Goal: Task Accomplishment & Management: Use online tool/utility

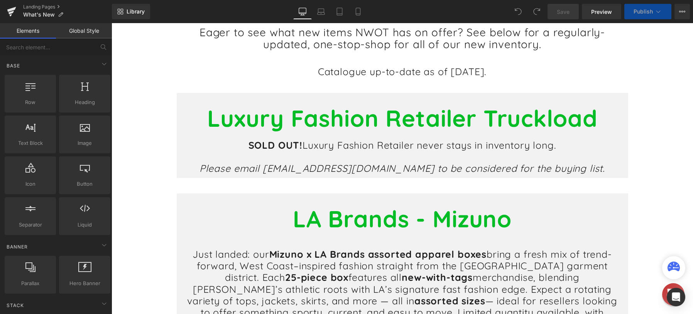
scroll to position [116, 0]
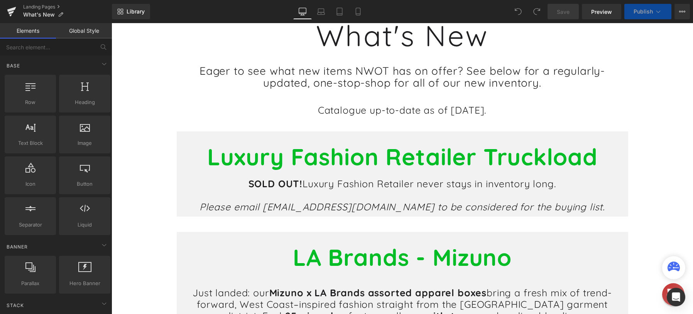
click at [486, 116] on h1 "Catalogue up-to-date as of [DATE]." at bounding box center [402, 111] width 451 height 12
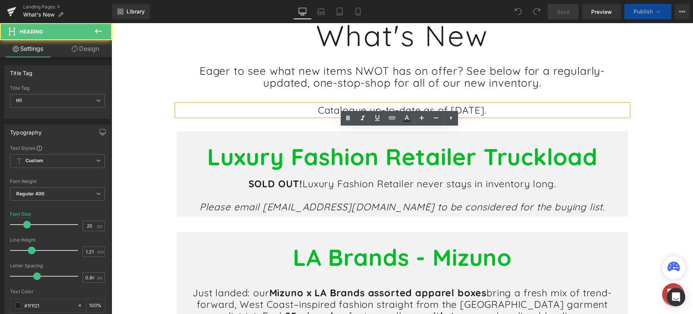
click at [477, 116] on h1 "Catalogue up-to-date as of [DATE]." at bounding box center [402, 111] width 451 height 12
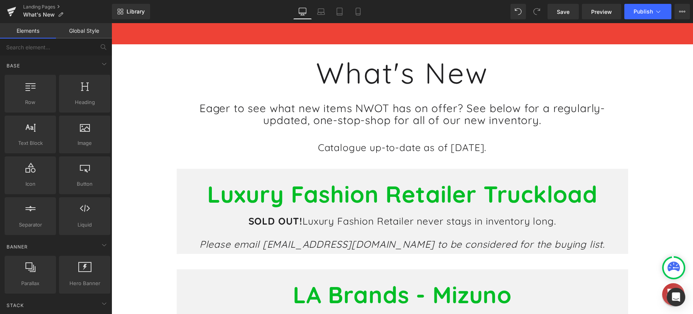
scroll to position [139, 0]
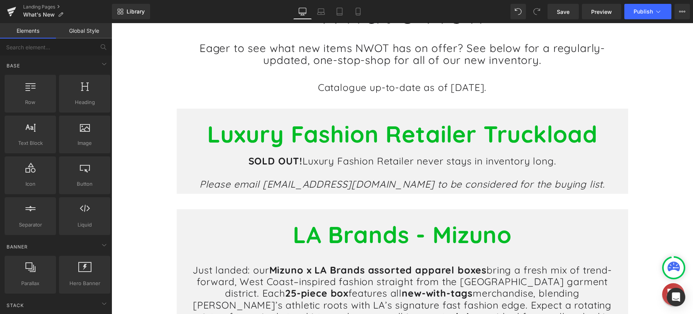
click at [603, 148] on h1 "Luxury Fashion Retailer Truckload" at bounding box center [403, 134] width 440 height 28
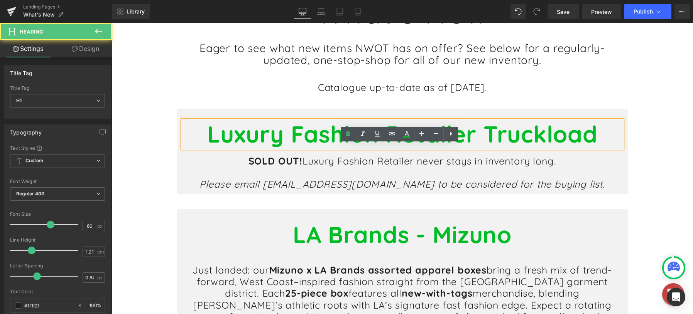
click at [599, 137] on div "Luxury Fashion Retailer Truckload Heading SOLD OUT! Luxury Fashion Retailer nev…" at bounding box center [402, 151] width 451 height 85
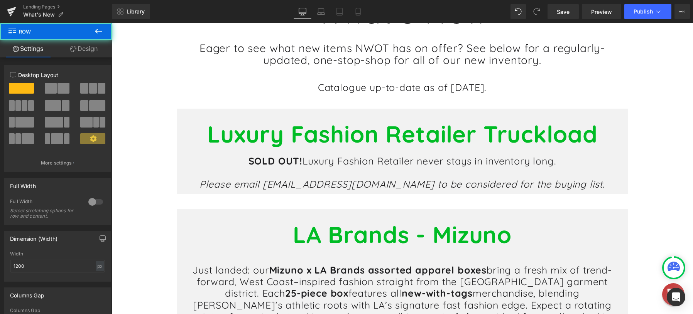
click at [583, 139] on div "Luxury Fashion Retailer Truckload Heading SOLD OUT! Luxury Fashion Retailer nev…" at bounding box center [402, 151] width 451 height 85
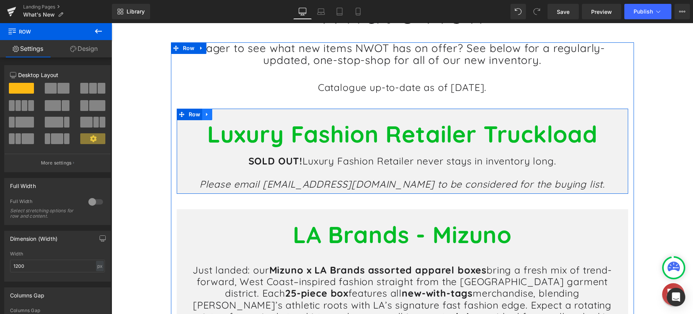
click at [205, 117] on icon at bounding box center [207, 115] width 5 height 6
click at [215, 117] on icon at bounding box center [217, 114] width 5 height 5
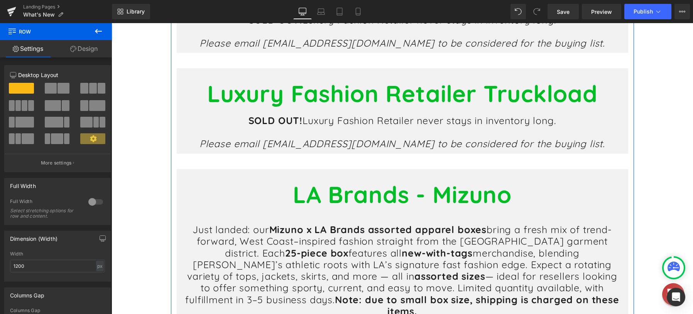
scroll to position [164, 0]
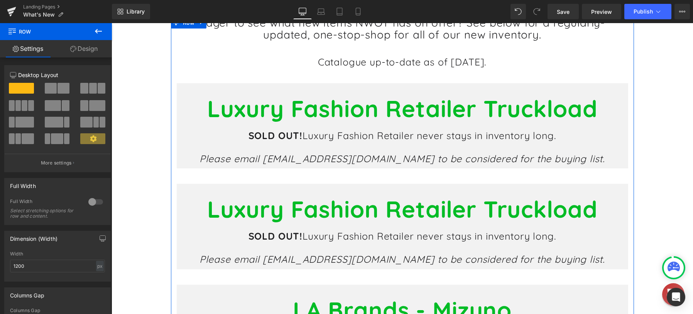
click at [337, 123] on b "Luxury Fashion Retailer Truckload" at bounding box center [402, 108] width 391 height 29
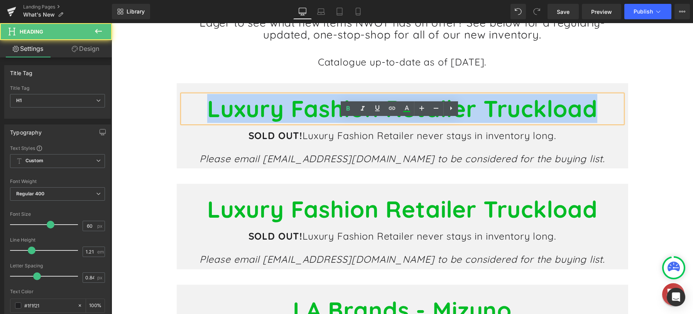
drag, startPoint x: 601, startPoint y: 136, endPoint x: 200, endPoint y: 134, distance: 400.6
click at [201, 123] on h1 "Luxury Fashion Retailer Truckload" at bounding box center [403, 109] width 440 height 28
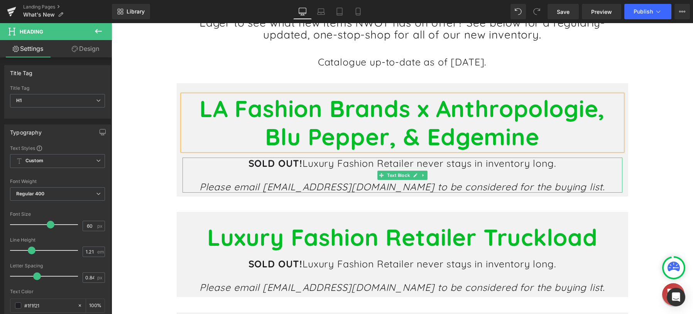
click at [476, 181] on h1 at bounding box center [403, 175] width 440 height 12
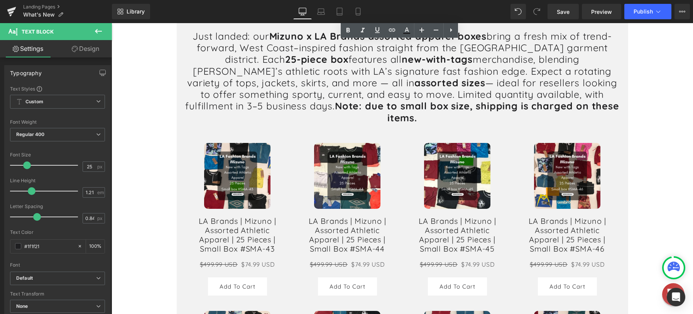
scroll to position [511, 0]
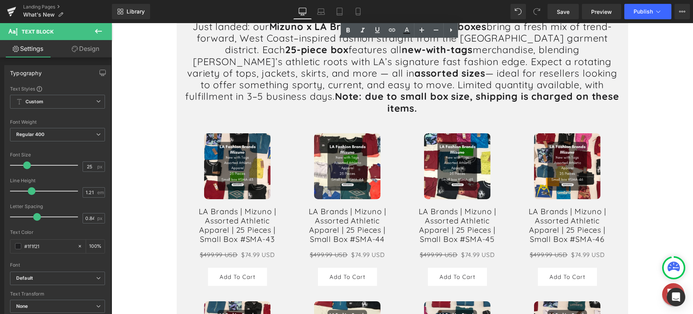
click at [405, 178] on div "Sale Off (P) Image LA Brands | Mizuno | Assorted Athletic Apparel | 25 Pieces |…" at bounding box center [457, 210] width 110 height 169
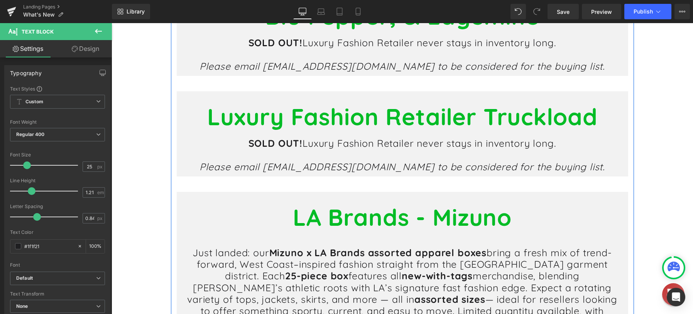
scroll to position [280, 0]
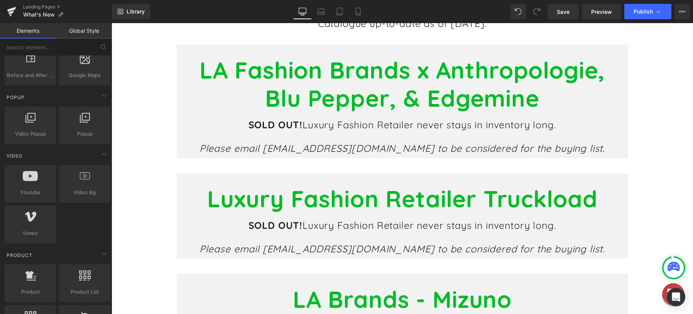
scroll to position [540, 0]
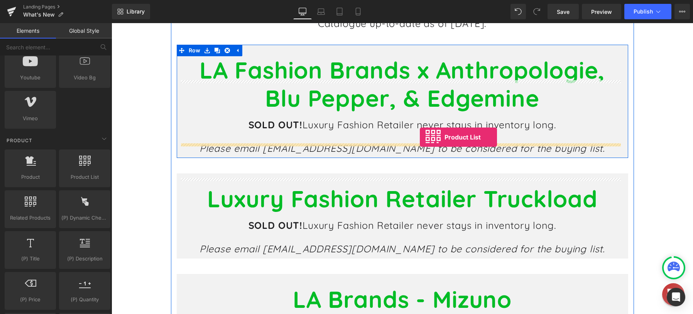
drag, startPoint x: 186, startPoint y: 200, endPoint x: 420, endPoint y: 137, distance: 242.3
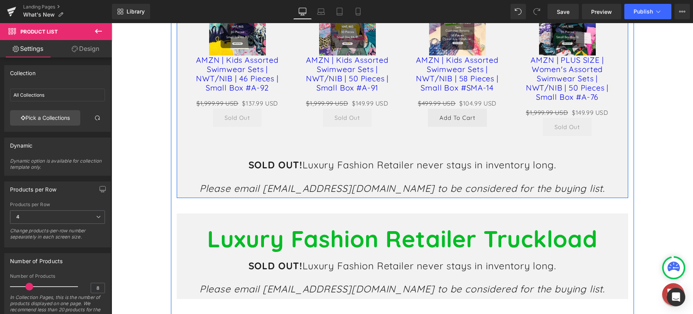
scroll to position [473, 0]
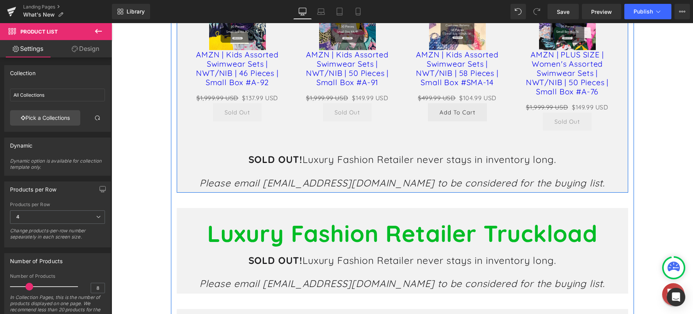
click at [354, 178] on h1 at bounding box center [403, 172] width 440 height 12
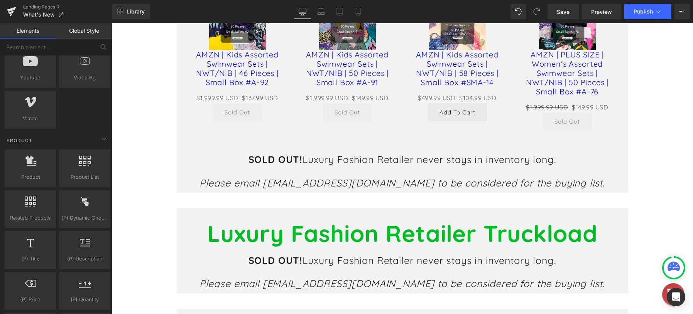
click at [513, 189] on icon "Please email [EMAIL_ADDRESS][DOMAIN_NAME] to be considered for the buying list." at bounding box center [403, 183] width 406 height 12
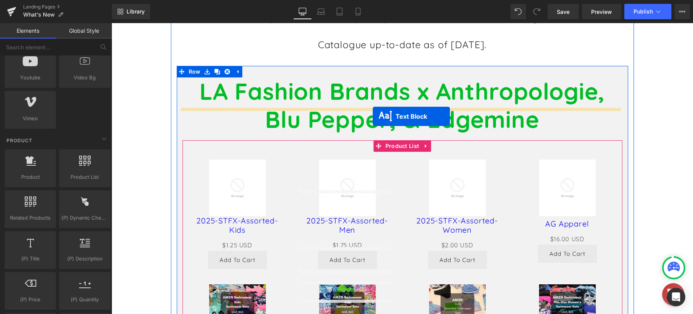
scroll to position [164, 0]
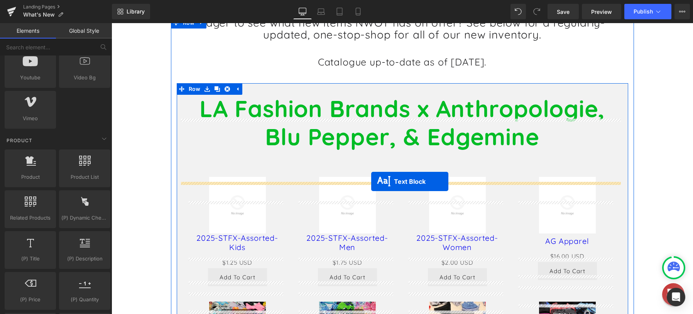
drag, startPoint x: 377, startPoint y: 197, endPoint x: 371, endPoint y: 181, distance: 17.1
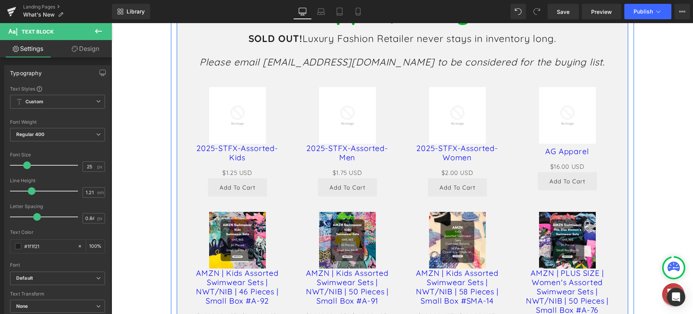
scroll to position [241, 0]
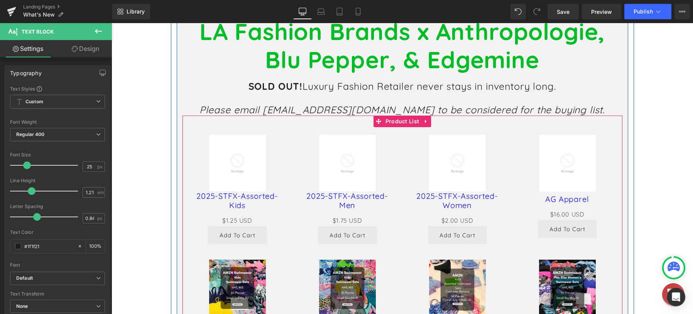
click at [415, 157] on div "Sale Off (P) Image 2025-STFX-Assorted-Women (P) Title $0 USD $2.00 USD (P) Pric…" at bounding box center [457, 189] width 110 height 125
click at [422, 127] on link at bounding box center [426, 122] width 10 height 12
click at [382, 148] on div "Sale Off (P) Image 2025-STFX-Assorted-Kids (P) Title $0 USD $1.25 USD (P) Price…" at bounding box center [403, 268] width 440 height 305
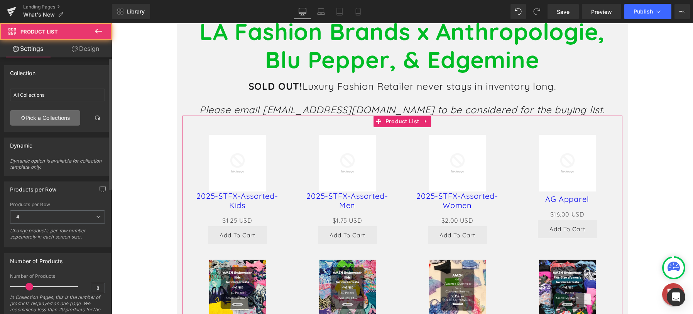
click at [44, 120] on link "Pick a Collections" at bounding box center [45, 117] width 70 height 15
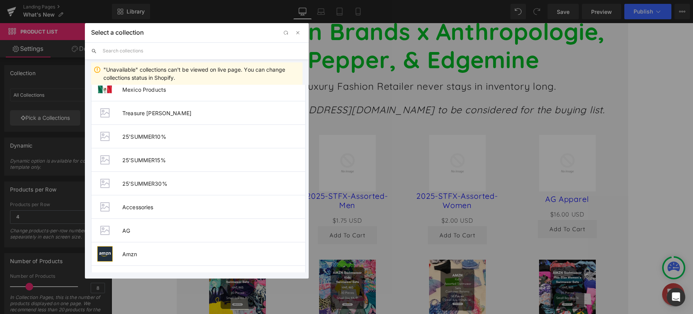
scroll to position [154, 0]
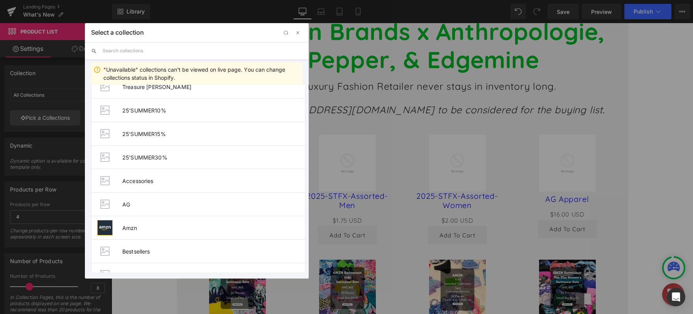
click at [167, 52] on input "text" at bounding box center [203, 50] width 200 height 17
type input "A"
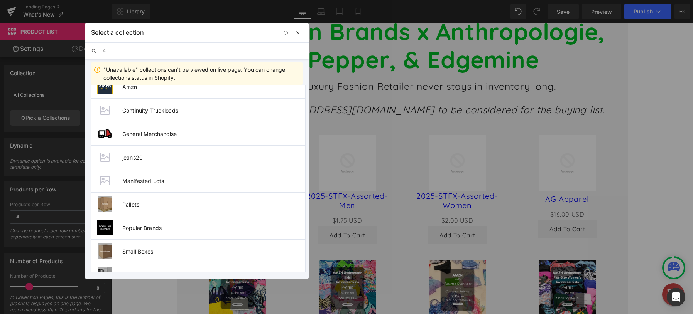
click at [299, 33] on span "button" at bounding box center [298, 33] width 6 height 6
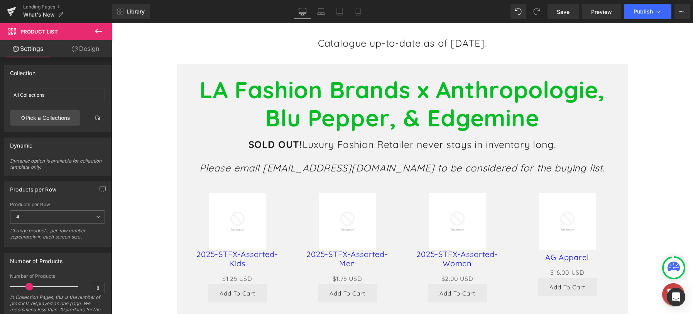
scroll to position [203, 0]
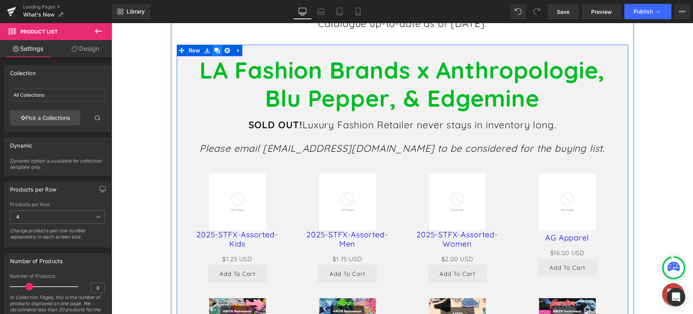
click at [215, 53] on icon at bounding box center [217, 50] width 5 height 5
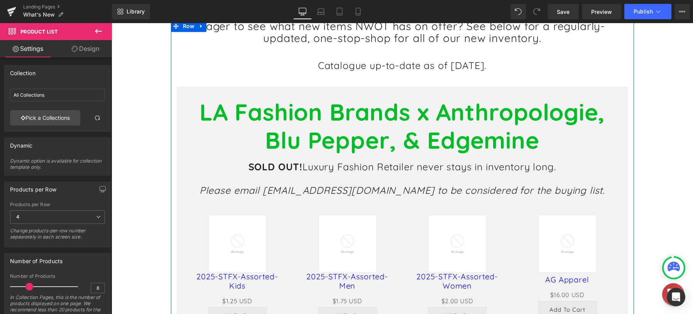
scroll to position [188, 0]
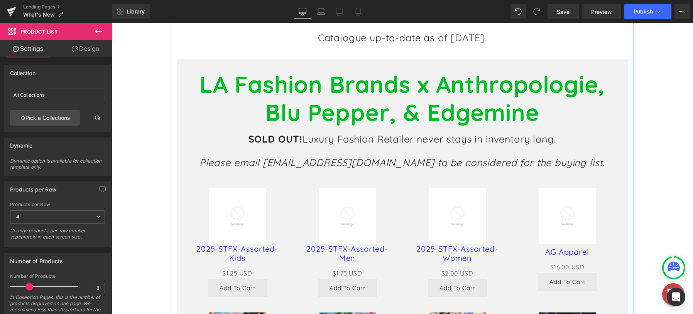
click at [378, 125] on div "LA Fashion Brands x Anthropologie, Blu Pepper, & Edgemine Heading" at bounding box center [403, 99] width 440 height 56
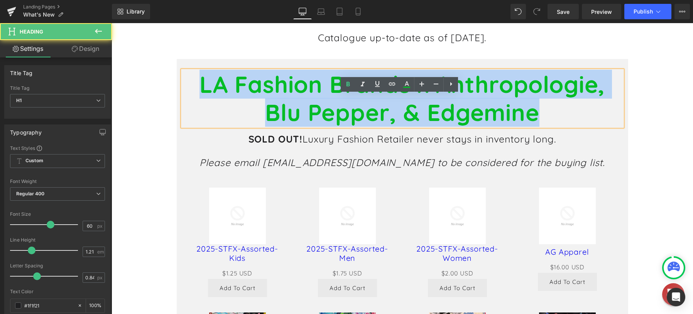
drag, startPoint x: 557, startPoint y: 133, endPoint x: 188, endPoint y: 110, distance: 369.6
click at [188, 110] on h1 "LA Fashion Brands x Anthropologie, Blu Pepper, & Edgemine" at bounding box center [403, 99] width 440 height 56
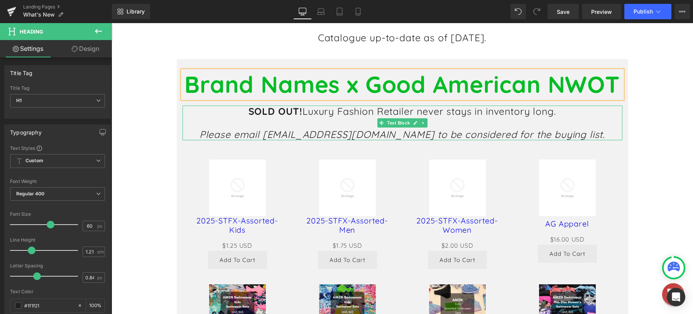
click at [367, 129] on h1 at bounding box center [403, 123] width 440 height 12
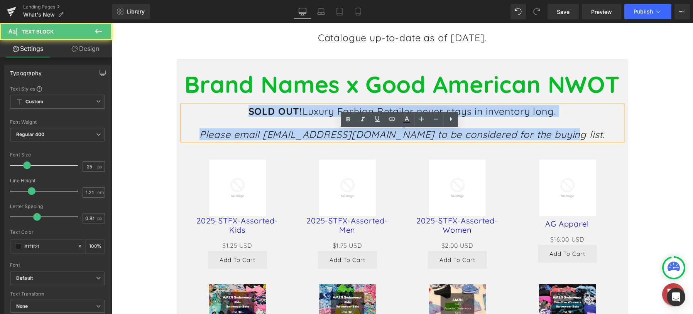
drag, startPoint x: 575, startPoint y: 160, endPoint x: 247, endPoint y: 138, distance: 327.9
click at [245, 133] on div "SOLD OUT! Luxury Fashion Retailer never stays in inventory long. Please email […" at bounding box center [403, 123] width 440 height 35
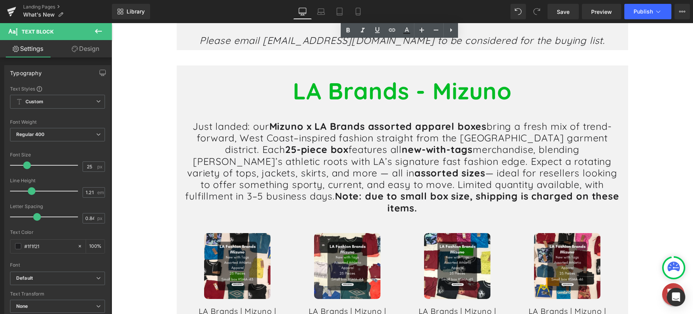
scroll to position [1153, 0]
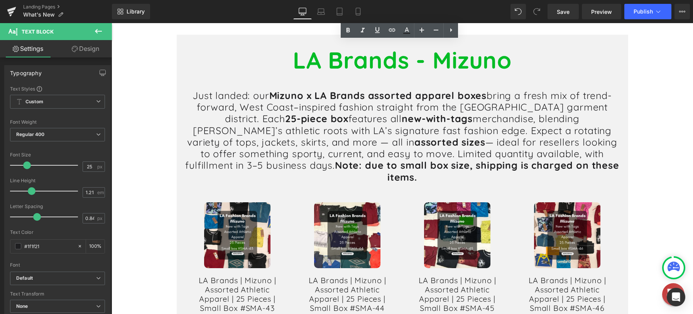
drag, startPoint x: 394, startPoint y: 159, endPoint x: 420, endPoint y: 163, distance: 26.5
click at [394, 159] on div "Just landed: our Mizuno x LA Brands assorted apparel boxes bring a fresh mix of…" at bounding box center [403, 136] width 440 height 93
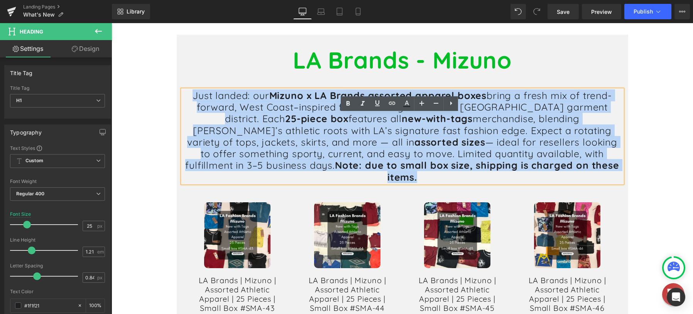
drag, startPoint x: 546, startPoint y: 191, endPoint x: 159, endPoint y: 117, distance: 394.3
copy h1 "Just landed: our Mizuno x LA Brands assorted apparel boxes bring a fresh mix of…"
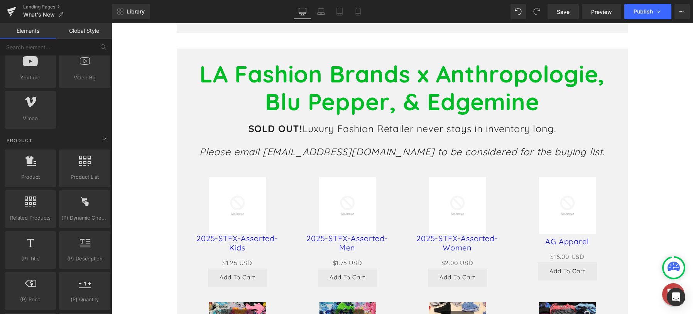
scroll to position [574, 0]
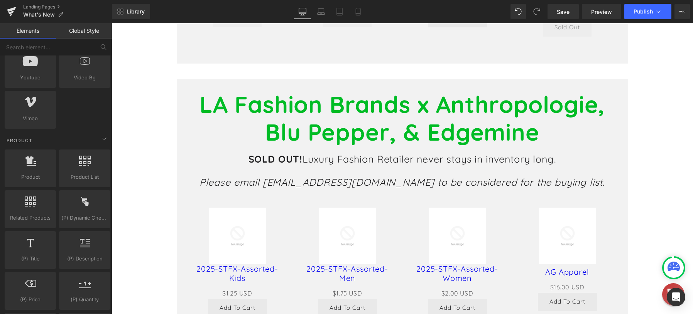
click at [401, 147] on b "LA Fashion Brands x Anthropologie, Blu Pepper, & Edgemine" at bounding box center [403, 118] width 406 height 57
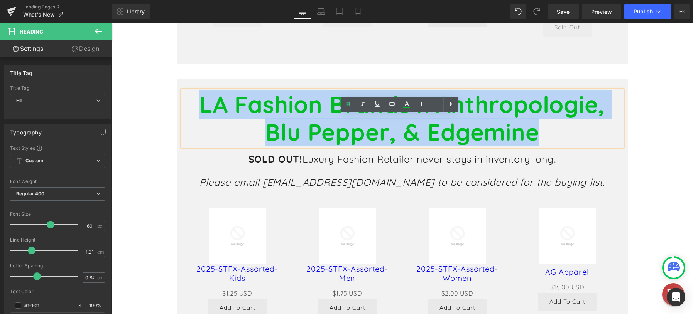
drag, startPoint x: 527, startPoint y: 154, endPoint x: 182, endPoint y: 136, distance: 345.5
click at [183, 136] on h1 "LA Fashion Brands x Anthropologie, Blu Pepper, & Edgemine" at bounding box center [403, 119] width 440 height 56
copy b "LA Fashion Brands x Anthropologie, Blu Pepper, & Edgemine"
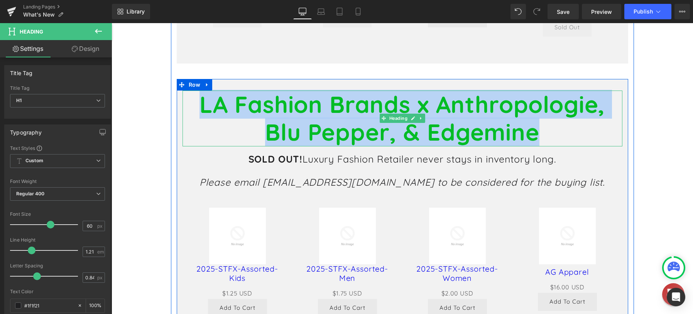
click at [317, 147] on b "LA Fashion Brands x Anthropologie, Blu Pepper, & Edgemine" at bounding box center [403, 118] width 406 height 57
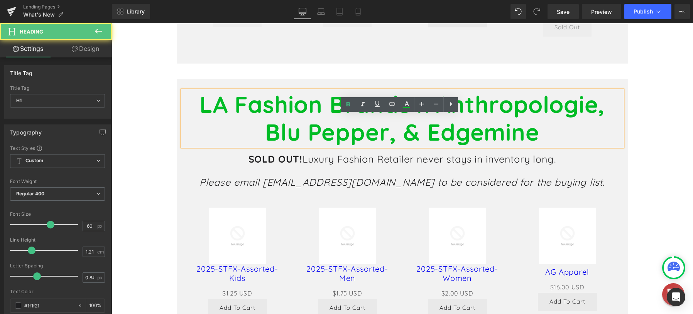
click at [375, 165] on span "Luxury Fashion Retailer never stays in inventory long." at bounding box center [430, 159] width 254 height 12
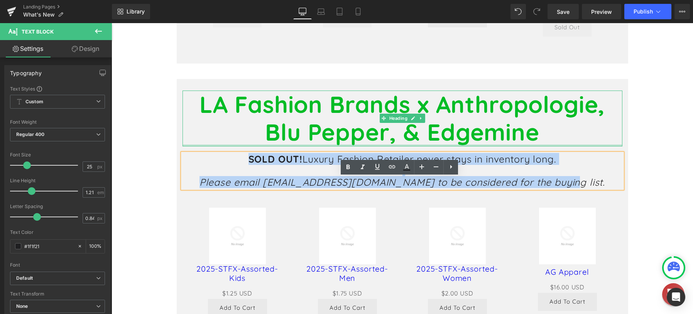
drag, startPoint x: 433, startPoint y: 206, endPoint x: 215, endPoint y: 169, distance: 220.5
click at [215, 169] on div "LA Fashion Brands x Anthropologie, Blu Pepper, & Edgemine Heading SOLD OUT! Lux…" at bounding box center [402, 292] width 451 height 403
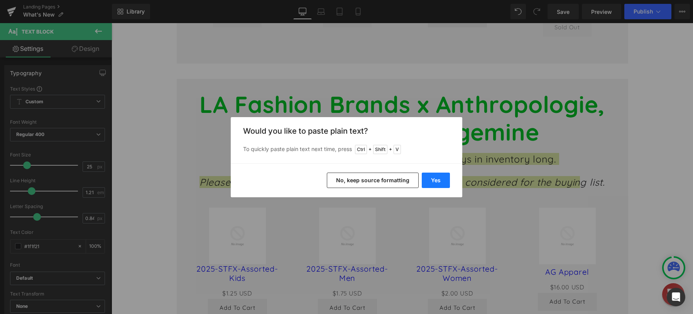
click at [436, 181] on button "Yes" at bounding box center [436, 180] width 28 height 15
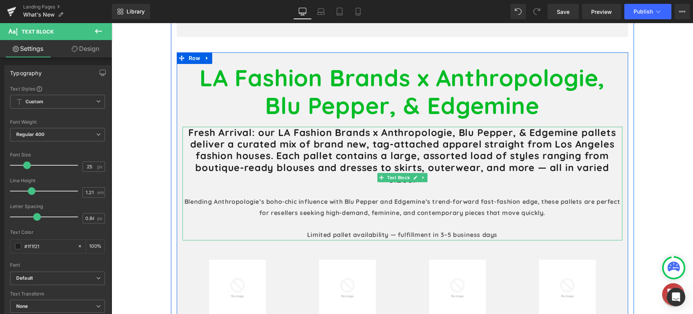
scroll to position [613, 0]
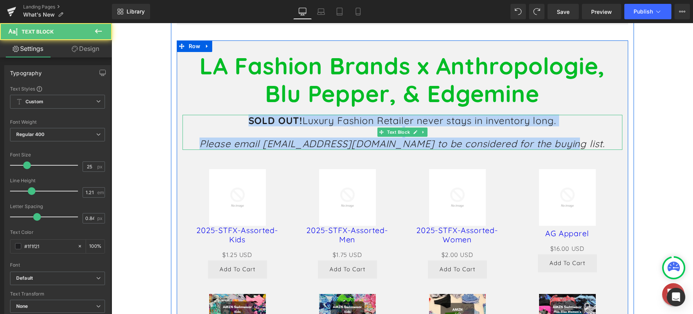
drag, startPoint x: 575, startPoint y: 169, endPoint x: 189, endPoint y: 142, distance: 387.3
click at [189, 142] on div "SOLD OUT! Luxury Fashion Retailer never stays in inventory long. Please email […" at bounding box center [403, 132] width 440 height 35
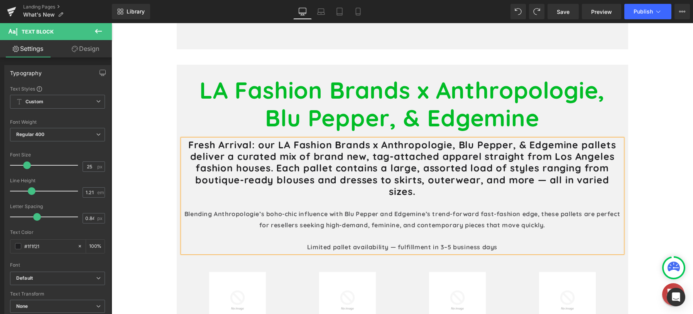
scroll to position [574, 0]
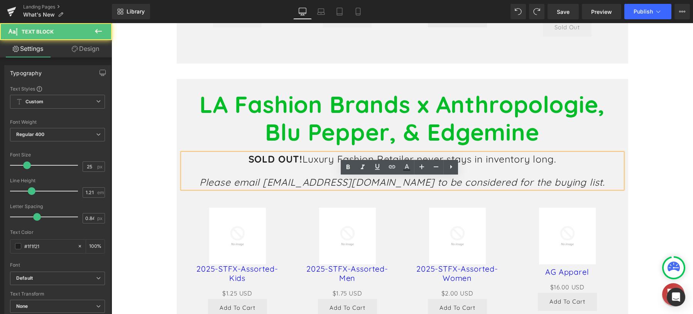
click at [497, 177] on h1 at bounding box center [403, 171] width 440 height 12
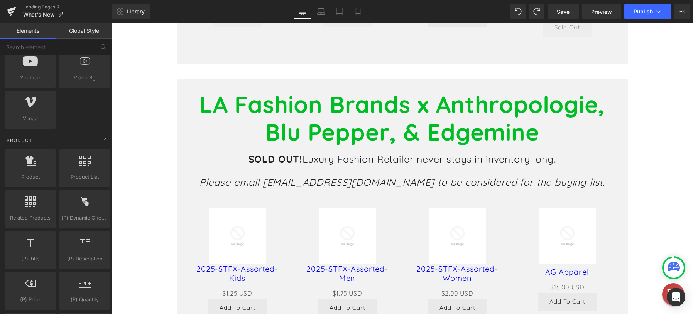
click at [566, 177] on h1 at bounding box center [403, 171] width 440 height 12
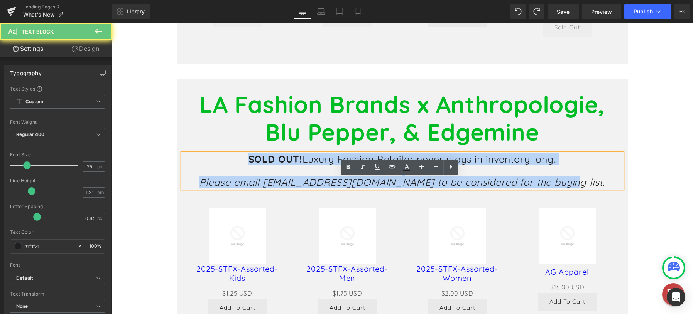
drag, startPoint x: 340, startPoint y: 187, endPoint x: 174, endPoint y: 152, distance: 169.6
click at [177, 152] on div "LA Fashion Brands x Anthropologie, Blu Pepper, & Edgemine Heading SOLD OUT! Lux…" at bounding box center [402, 292] width 451 height 403
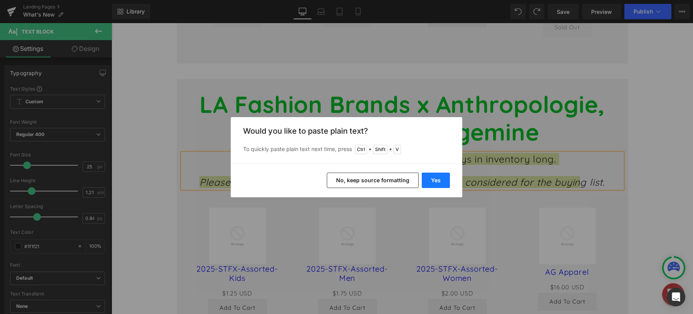
click at [435, 182] on button "Yes" at bounding box center [436, 180] width 28 height 15
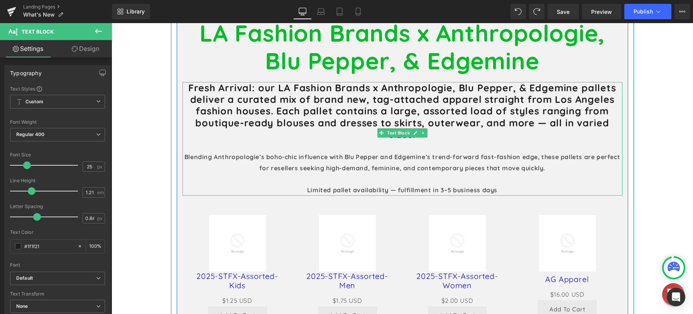
scroll to position [651, 0]
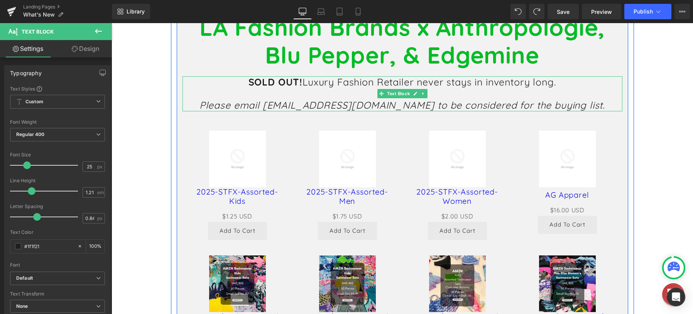
click at [382, 111] on icon "Please email [EMAIL_ADDRESS][DOMAIN_NAME] to be considered for the buying list." at bounding box center [403, 105] width 406 height 12
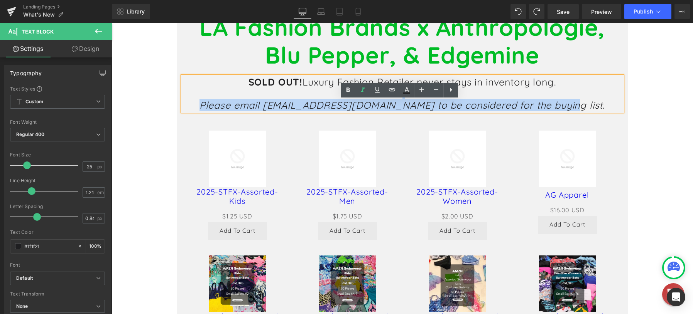
drag, startPoint x: 457, startPoint y: 123, endPoint x: 103, endPoint y: 121, distance: 354.2
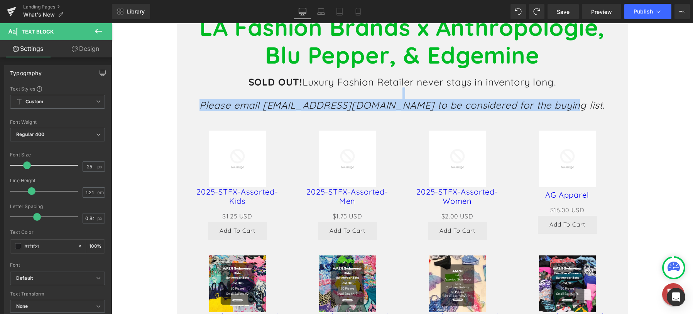
click at [411, 98] on link at bounding box center [415, 93] width 8 height 9
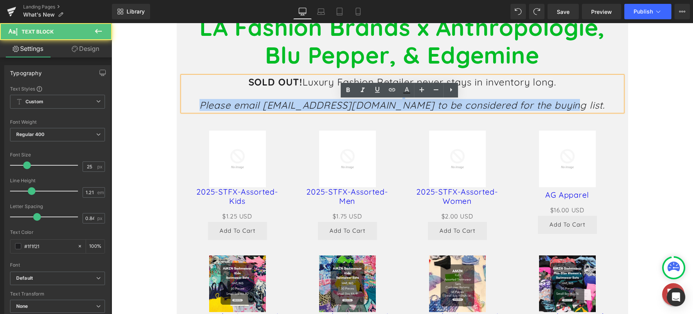
click at [402, 111] on icon "Please email [EMAIL_ADDRESS][DOMAIN_NAME] to be considered for the buying list." at bounding box center [403, 105] width 406 height 12
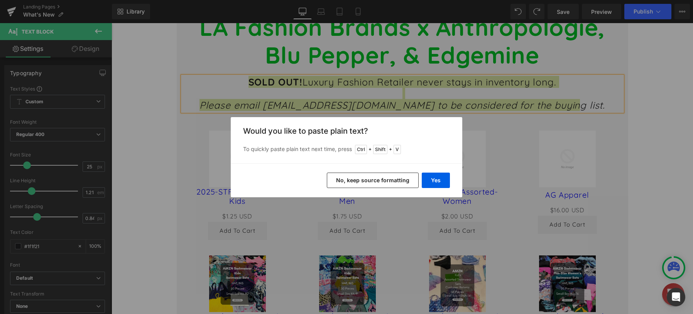
click at [367, 182] on button "No, keep source formatting" at bounding box center [373, 180] width 92 height 15
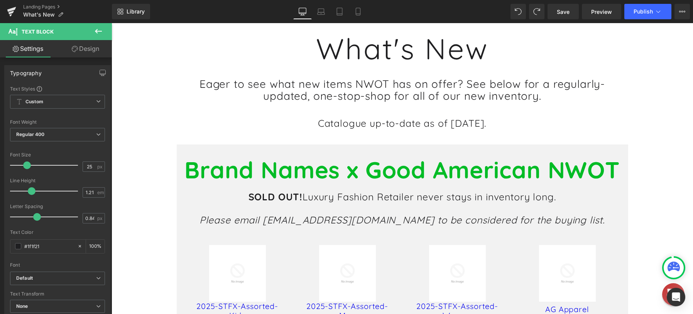
scroll to position [150, 0]
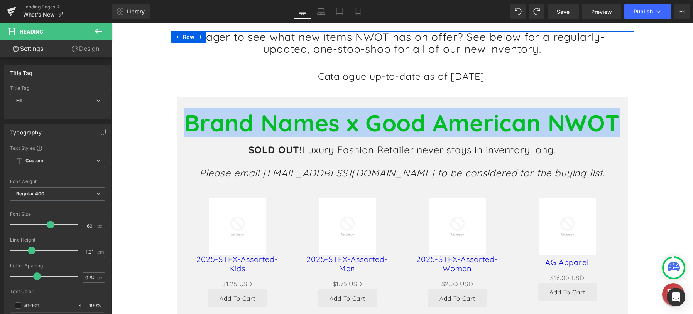
drag, startPoint x: 187, startPoint y: 147, endPoint x: 630, endPoint y: 145, distance: 443.0
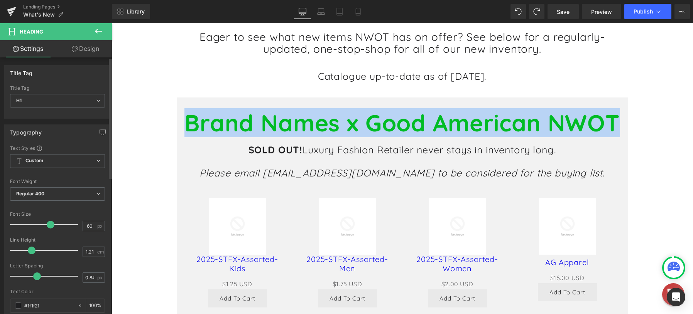
copy b "Brand Names x Good American NWOT"
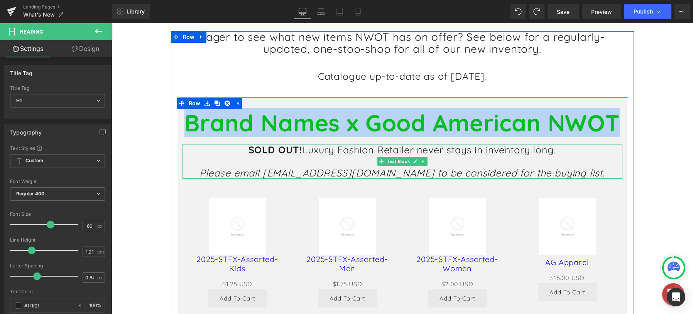
click at [287, 156] on strong "SOLD OUT!" at bounding box center [276, 150] width 54 height 12
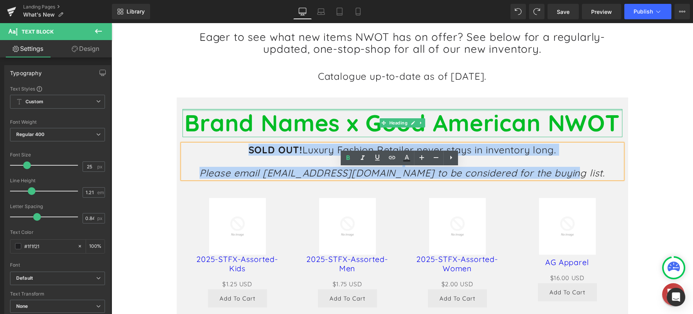
drag, startPoint x: 571, startPoint y: 197, endPoint x: 203, endPoint y: 135, distance: 373.0
click at [203, 135] on div "Brand Names x Good American NWOT Heading SOLD OUT! Luxury Fashion Retailer neve…" at bounding box center [402, 296] width 451 height 375
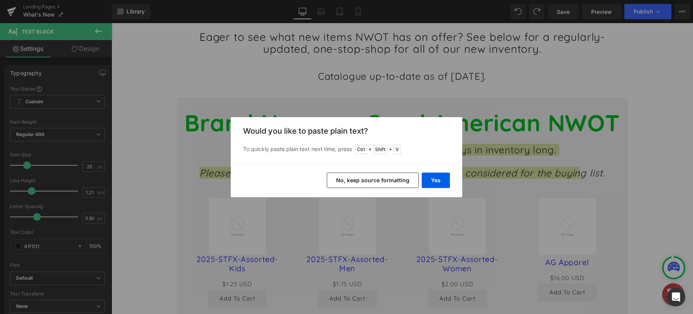
click at [379, 181] on button "No, keep source formatting" at bounding box center [373, 180] width 92 height 15
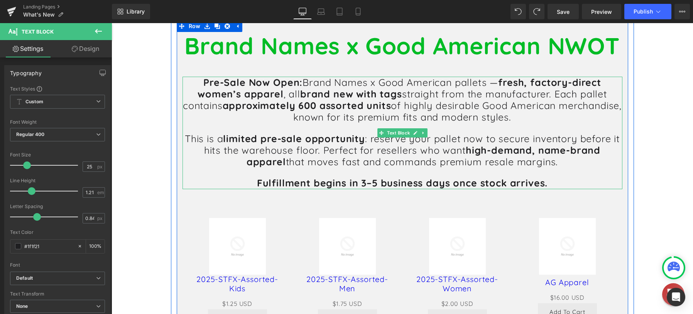
click at [284, 148] on h1 "Pre-Sale Now Open: Brand Names x Good American pallets — fresh, factory-direct …" at bounding box center [403, 133] width 440 height 113
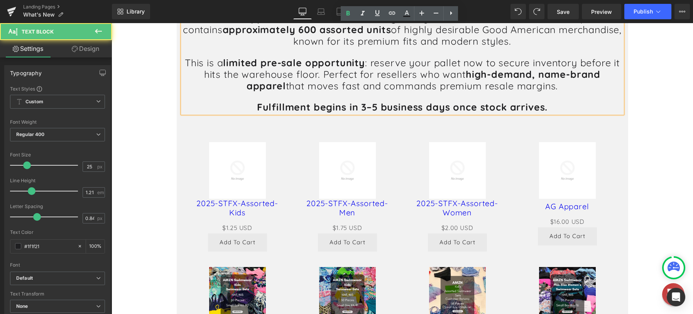
scroll to position [304, 0]
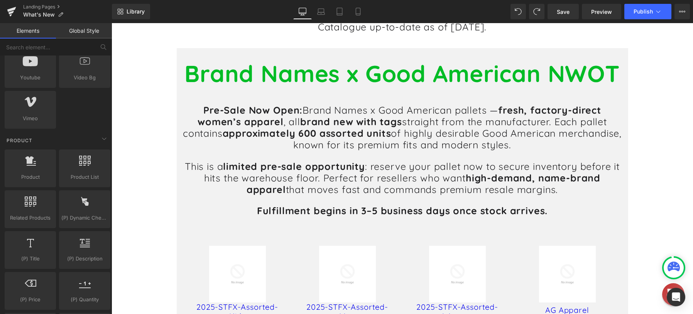
scroll to position [188, 0]
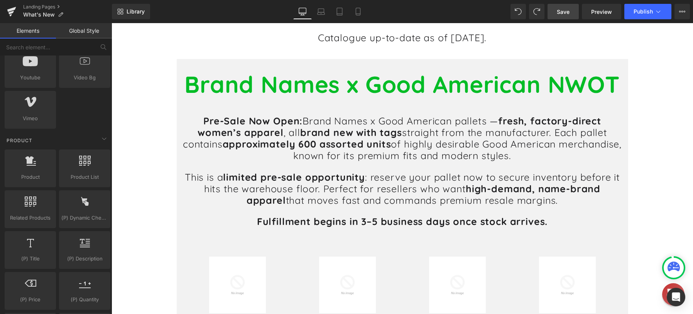
click at [557, 15] on span "Save" at bounding box center [563, 12] width 13 height 8
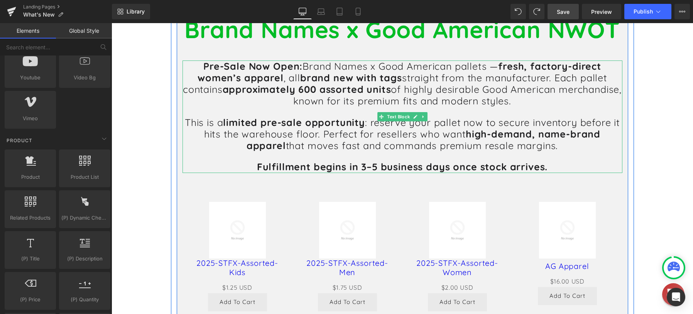
scroll to position [343, 0]
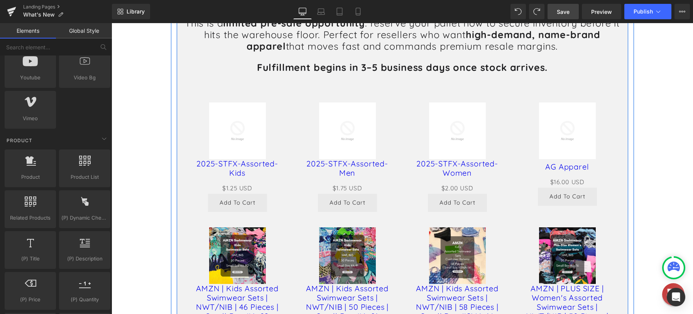
click at [359, 159] on img at bounding box center [347, 131] width 57 height 57
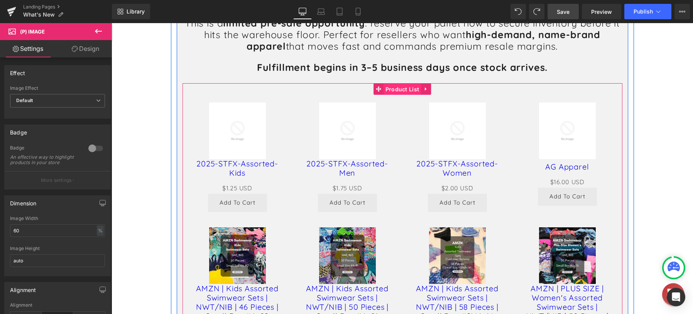
click at [404, 95] on link "Product List" at bounding box center [398, 89] width 48 height 12
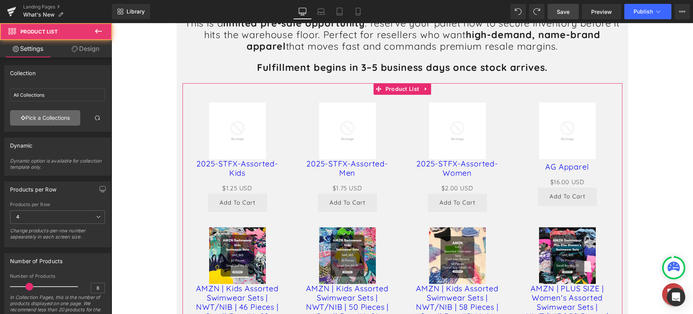
click at [62, 121] on link "Pick a Collections" at bounding box center [45, 117] width 70 height 15
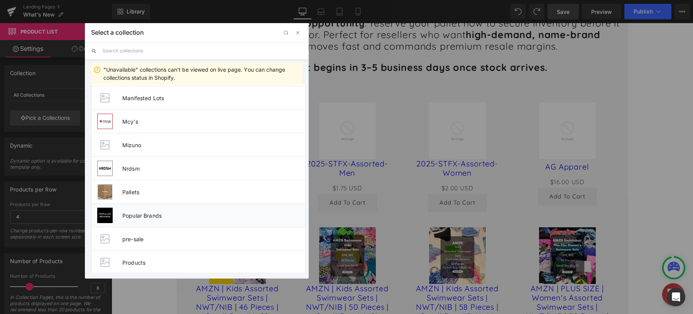
scroll to position [590, 0]
drag, startPoint x: 163, startPoint y: 247, endPoint x: 72, endPoint y: 213, distance: 97.8
click at [163, 247] on li "pre-sale" at bounding box center [198, 240] width 215 height 24
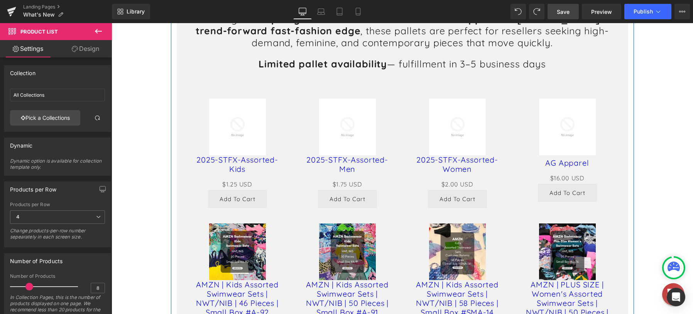
scroll to position [767, 0]
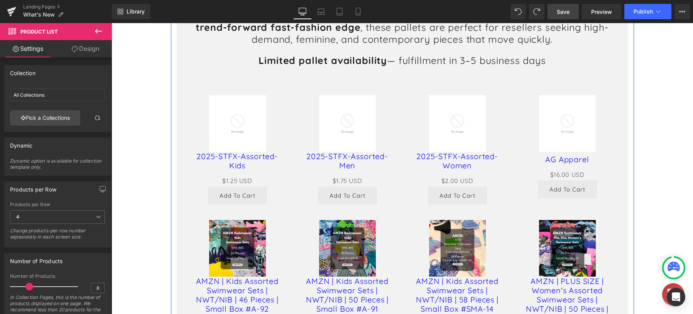
click at [279, 169] on link "2025-STFX-Assorted-Kids" at bounding box center [237, 161] width 95 height 19
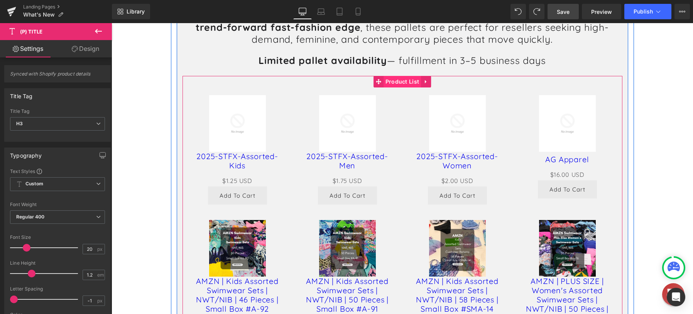
click at [400, 95] on div "Sale Off (P) Image 2025-STFX-Assorted-Kids (P) Title $0 USD $1.25 USD (P) Price…" at bounding box center [403, 228] width 440 height 305
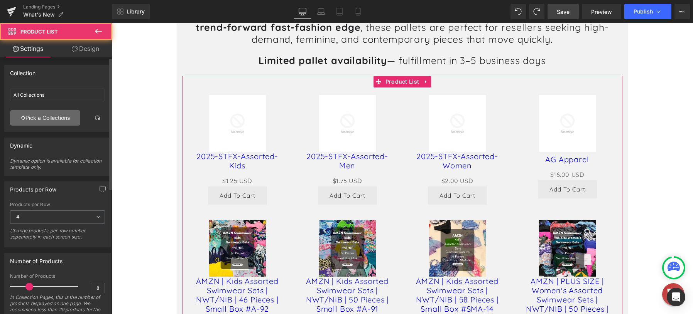
click at [54, 118] on link "Pick a Collections" at bounding box center [45, 117] width 70 height 15
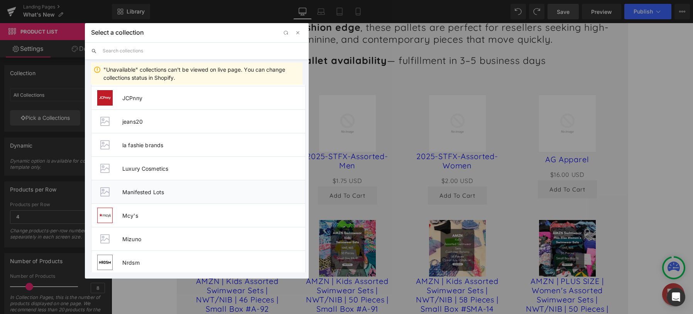
scroll to position [502, 0]
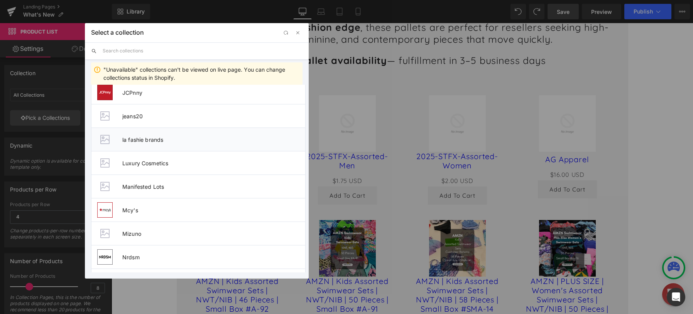
click at [166, 137] on span "la fashie brands" at bounding box center [213, 140] width 183 height 7
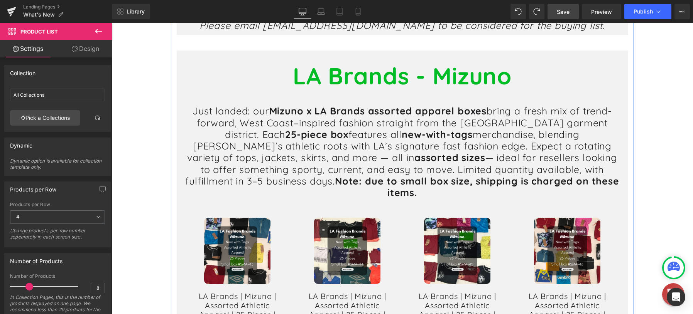
scroll to position [1385, 0]
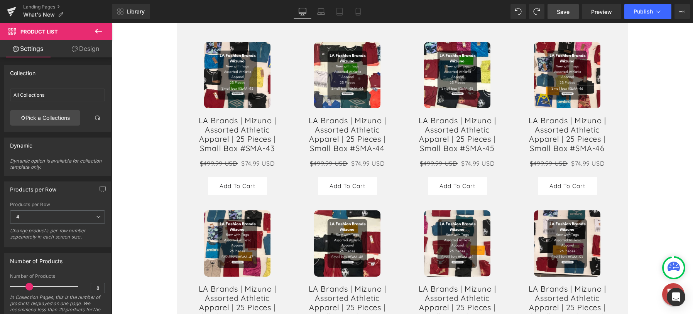
click at [566, 13] on span "Save" at bounding box center [563, 12] width 13 height 8
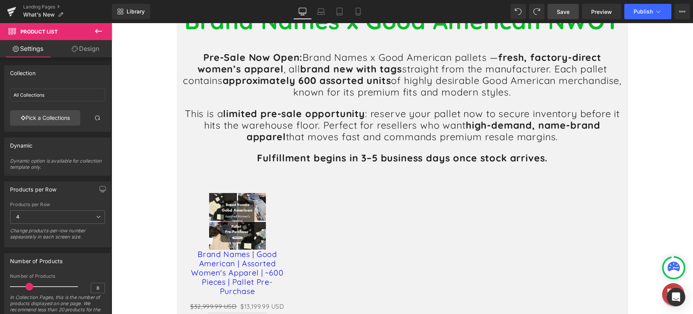
scroll to position [265, 0]
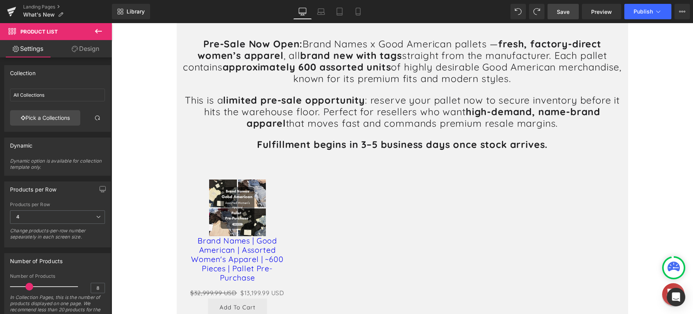
click at [565, 14] on span "Save" at bounding box center [563, 12] width 13 height 8
click at [646, 14] on span "Publish" at bounding box center [643, 11] width 19 height 6
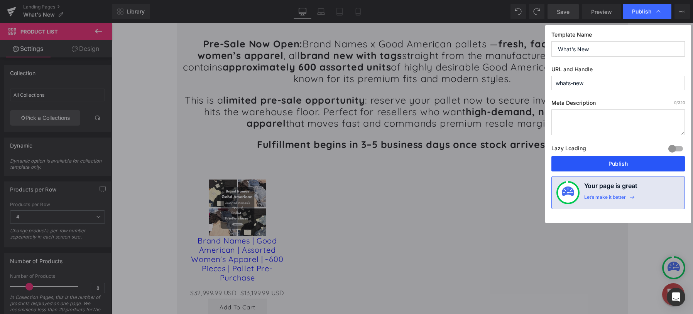
drag, startPoint x: 617, startPoint y: 167, endPoint x: 487, endPoint y: 135, distance: 134.2
click at [617, 167] on button "Publish" at bounding box center [618, 163] width 134 height 15
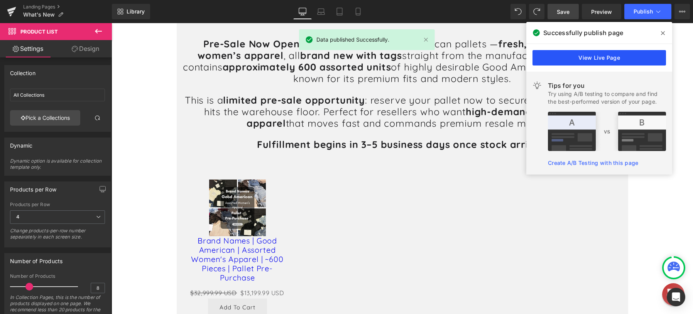
click at [593, 60] on link "View Live Page" at bounding box center [600, 57] width 134 height 15
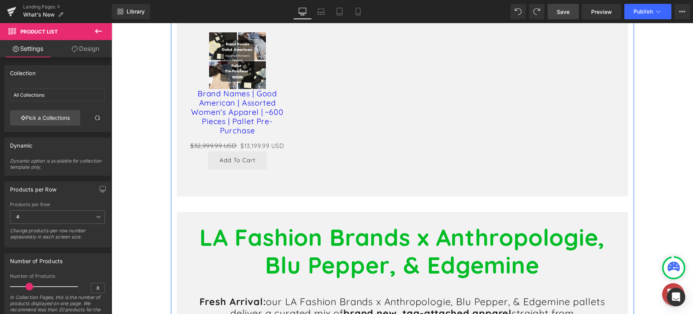
scroll to position [381, 0]
